Goal: Task Accomplishment & Management: Manage account settings

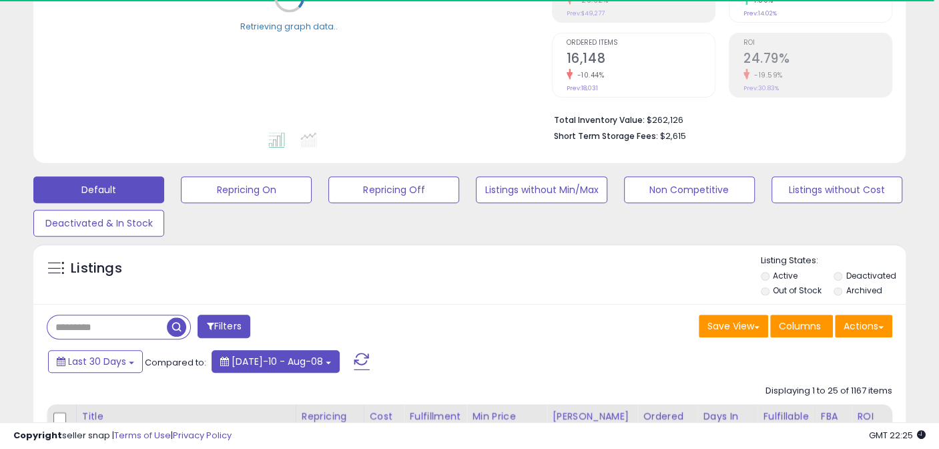
scroll to position [333, 0]
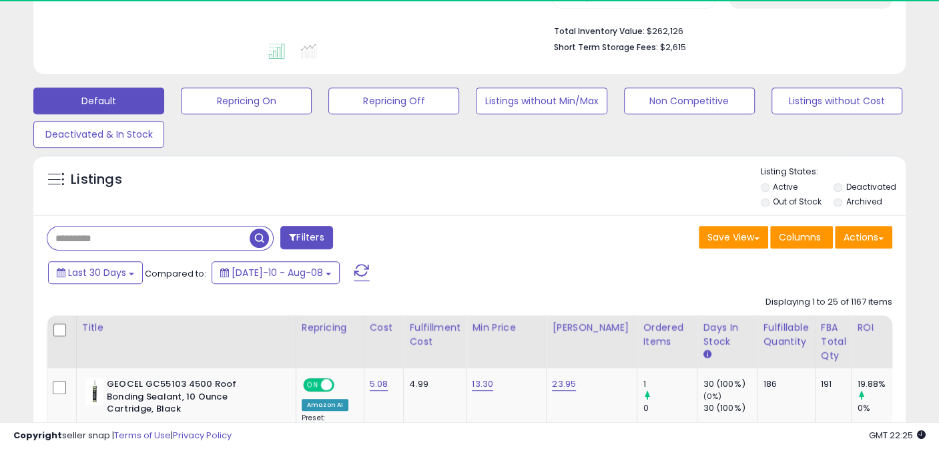
click at [141, 238] on input "text" at bounding box center [148, 237] width 202 height 23
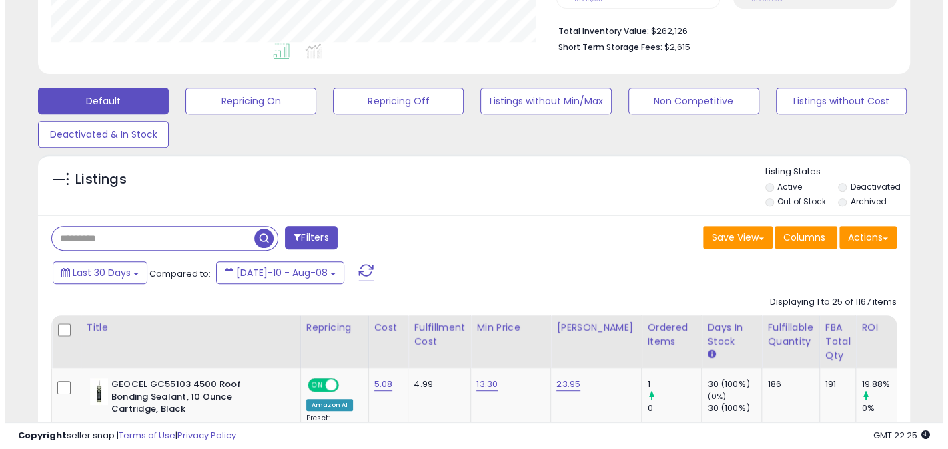
scroll to position [274, 505]
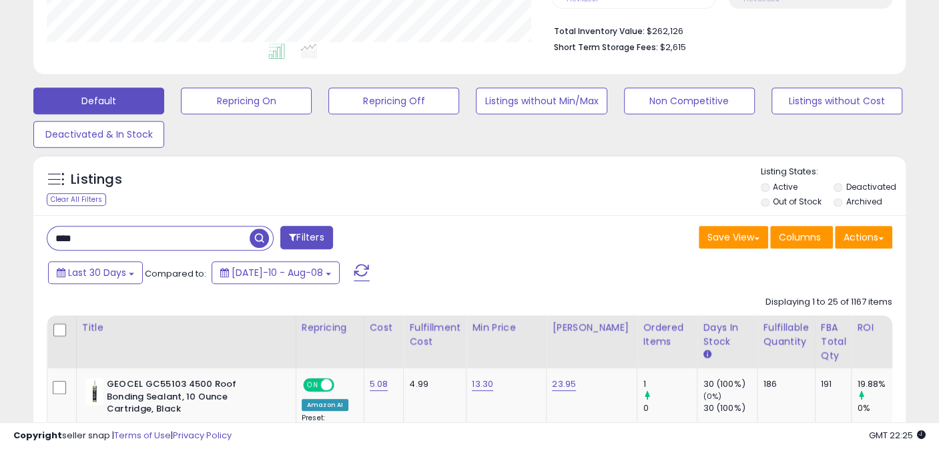
type input "****"
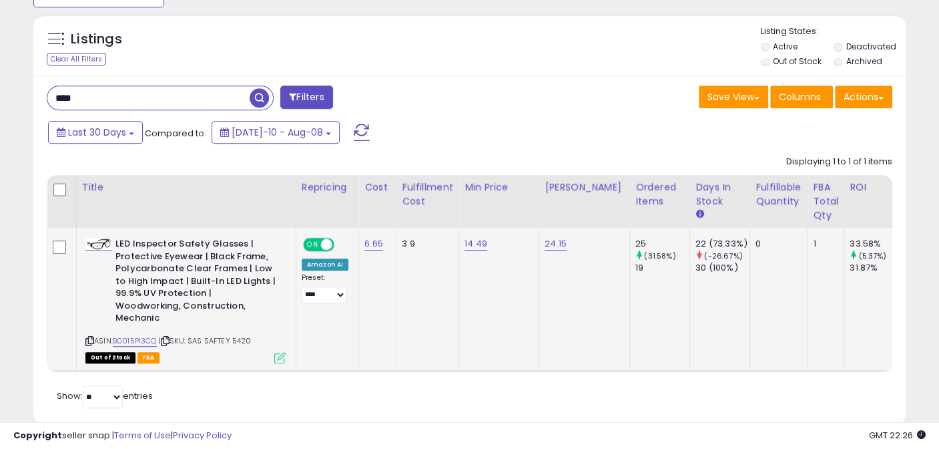
scroll to position [495, 0]
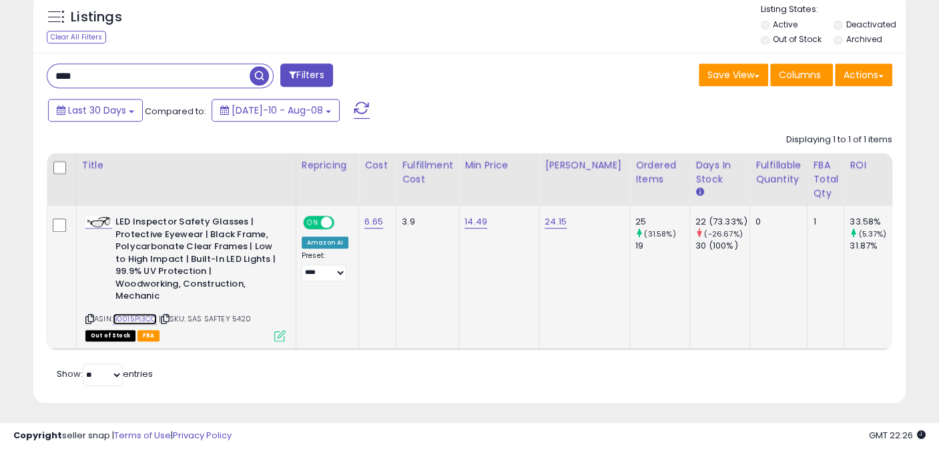
click at [140, 313] on link "B0015PI3CQ" at bounding box center [135, 318] width 44 height 11
click at [369, 222] on link "6.65" at bounding box center [373, 221] width 19 height 13
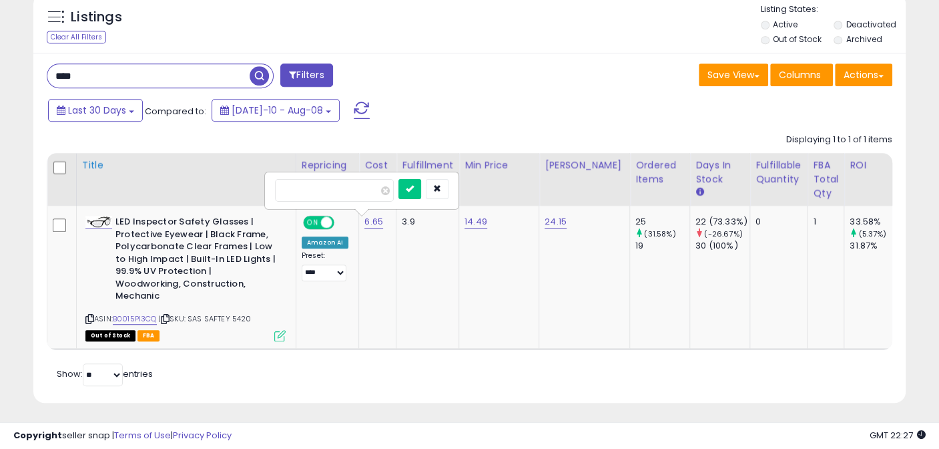
drag, startPoint x: 321, startPoint y: 182, endPoint x: 204, endPoint y: 190, distance: 117.7
click at [372, 223] on link "6.65" at bounding box center [373, 221] width 19 height 13
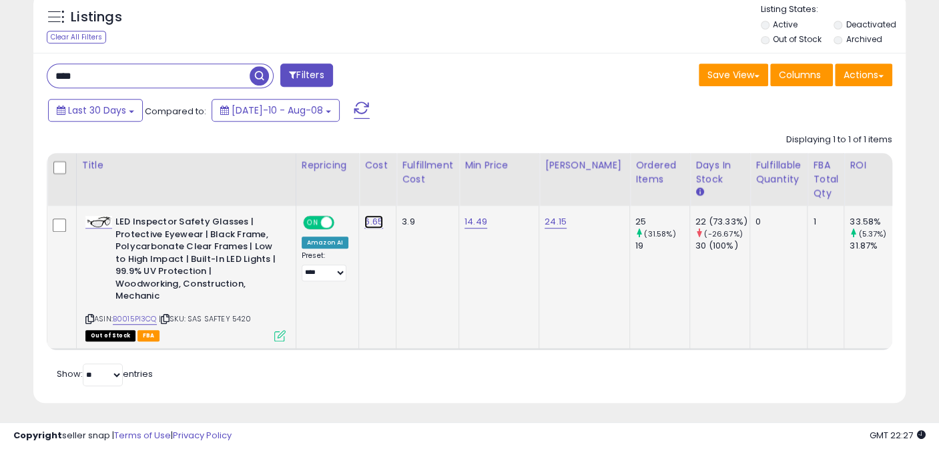
click at [372, 223] on link "6.65" at bounding box center [373, 221] width 19 height 13
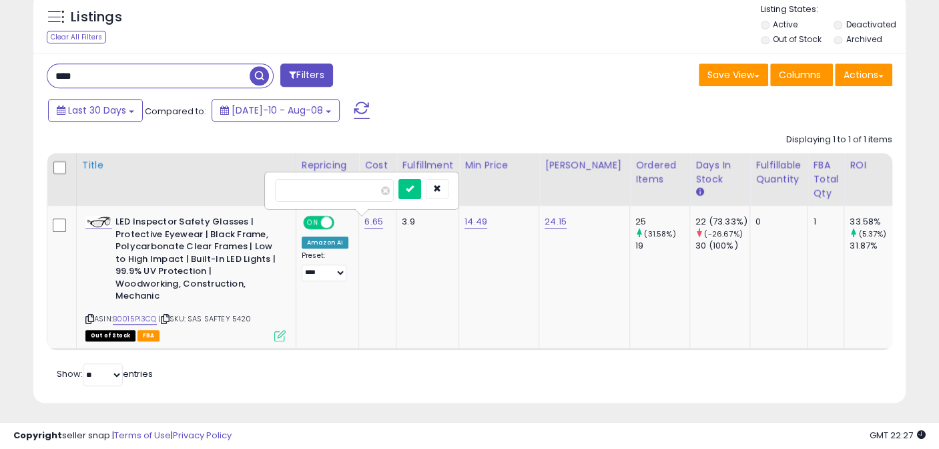
drag, startPoint x: 337, startPoint y: 188, endPoint x: 133, endPoint y: 166, distance: 204.8
type input "****"
click at [414, 188] on icon "submit" at bounding box center [410, 188] width 8 height 8
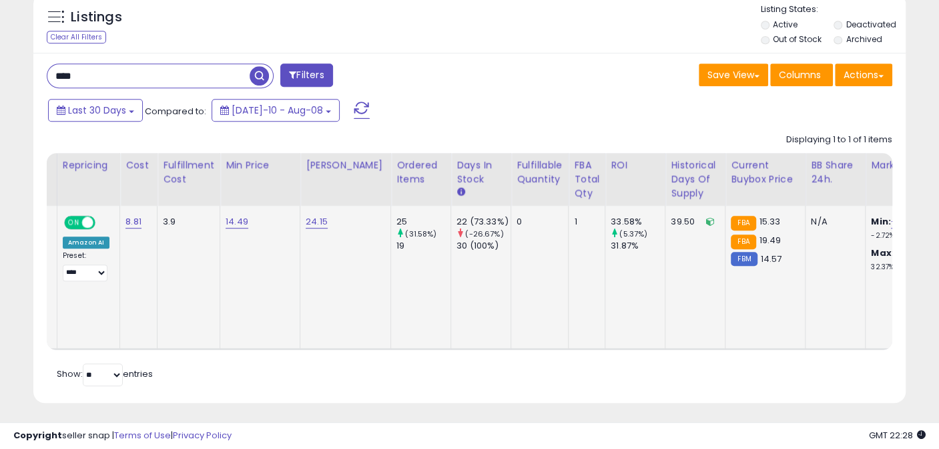
scroll to position [0, 248]
